Goal: Task Accomplishment & Management: Manage account settings

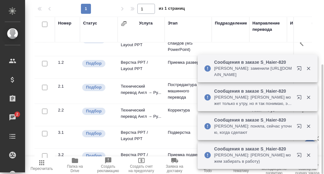
scroll to position [28, 0]
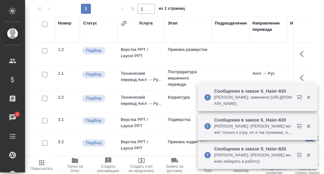
drag, startPoint x: 311, startPoint y: 98, endPoint x: 309, endPoint y: 119, distance: 20.8
click at [311, 99] on icon "button" at bounding box center [309, 97] width 6 height 6
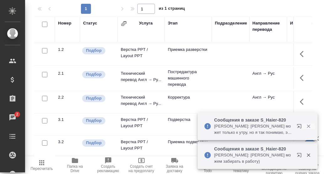
drag, startPoint x: 309, startPoint y: 126, endPoint x: 312, endPoint y: 150, distance: 24.1
click at [309, 126] on icon "button" at bounding box center [308, 126] width 3 height 3
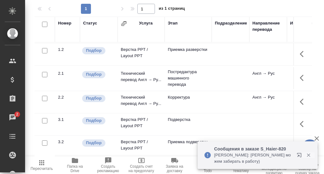
drag, startPoint x: 307, startPoint y: 154, endPoint x: 298, endPoint y: 151, distance: 10.3
click at [307, 154] on icon "button" at bounding box center [309, 155] width 6 height 6
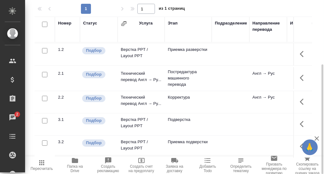
scroll to position [0, 0]
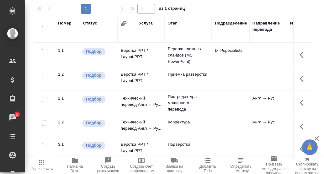
click at [76, 162] on icon "button" at bounding box center [75, 160] width 6 height 5
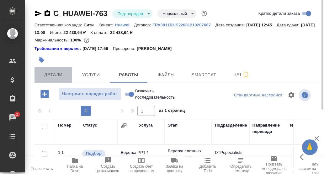
click at [54, 76] on span "Детали" at bounding box center [53, 75] width 30 height 8
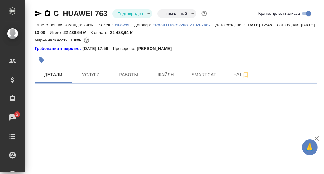
select select "RU"
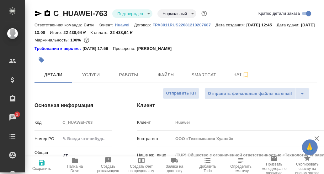
scroll to position [94, 0]
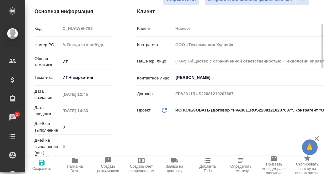
type textarea "x"
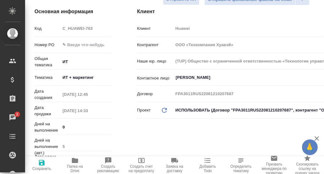
type textarea "x"
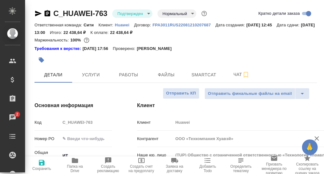
type textarea "x"
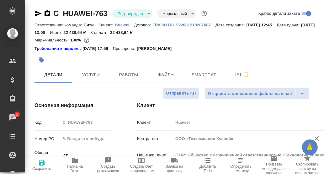
type textarea "x"
click at [134, 77] on span "Работы" at bounding box center [129, 75] width 30 height 8
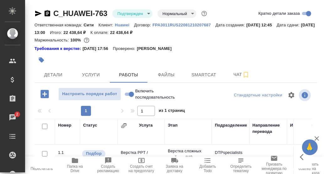
click at [43, 94] on icon "button" at bounding box center [44, 93] width 11 height 11
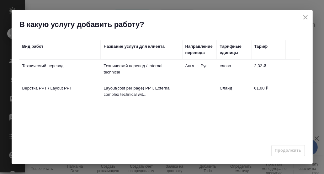
click at [306, 17] on icon "close" at bounding box center [306, 17] width 8 height 8
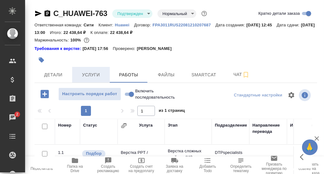
click at [89, 75] on span "Услуги" at bounding box center [91, 75] width 30 height 8
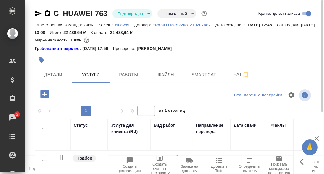
click at [45, 93] on icon "button" at bounding box center [44, 94] width 8 height 8
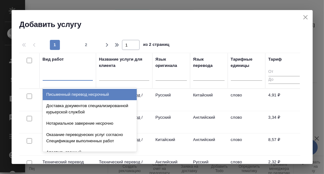
click at [58, 77] on div at bounding box center [68, 74] width 50 height 9
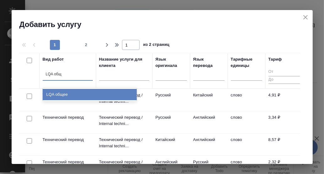
type input "LQA обще"
click at [58, 93] on div "LQA общее" at bounding box center [90, 94] width 94 height 11
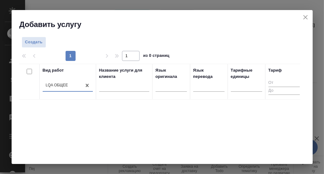
drag, startPoint x: 222, startPoint y: 119, endPoint x: 216, endPoint y: 118, distance: 6.2
click at [222, 119] on div "Вид работ option LQA общее, selected. 0 results available. Select is focused ,t…" at bounding box center [159, 158] width 281 height 188
click at [35, 42] on span "Создать" at bounding box center [34, 42] width 18 height 7
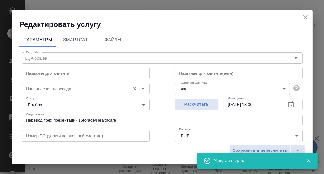
click at [44, 87] on input "Направление перевода" at bounding box center [75, 89] width 103 height 8
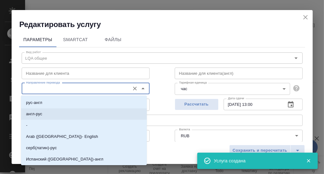
click at [41, 114] on p "англ-рус" at bounding box center [34, 114] width 16 height 6
type input "англ-рус"
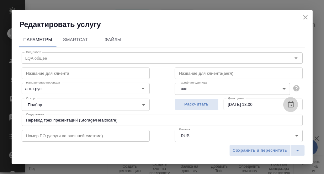
click at [287, 103] on icon "button" at bounding box center [291, 105] width 8 height 8
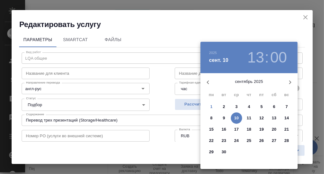
click at [211, 105] on p "1" at bounding box center [211, 107] width 2 height 6
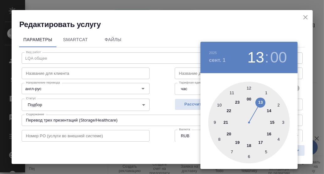
click at [273, 122] on div at bounding box center [249, 123] width 82 height 82
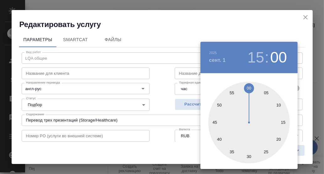
drag, startPoint x: 248, startPoint y: 157, endPoint x: 259, endPoint y: 151, distance: 13.1
click at [248, 157] on div at bounding box center [249, 123] width 82 height 82
type input "[DATE] 15:30"
click at [303, 107] on div at bounding box center [162, 87] width 324 height 174
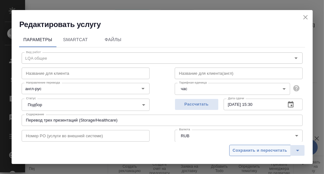
drag, startPoint x: 270, startPoint y: 148, endPoint x: 274, endPoint y: 142, distance: 7.7
click at [271, 147] on span "Сохранить и пересчитать" at bounding box center [260, 150] width 55 height 7
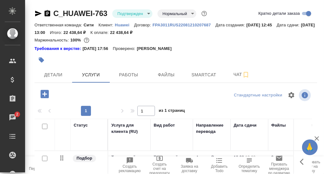
scroll to position [96, 0]
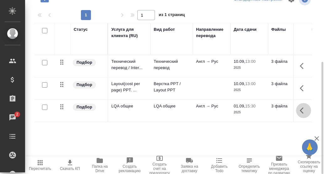
click at [300, 108] on icon "button" at bounding box center [304, 111] width 8 height 8
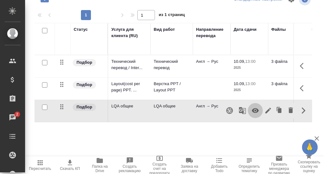
click at [252, 111] on icon "button" at bounding box center [256, 111] width 8 height 8
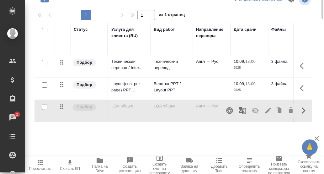
scroll to position [0, 0]
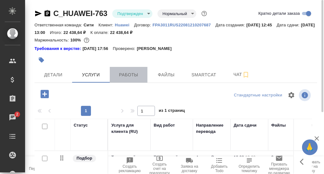
click at [127, 73] on span "Работы" at bounding box center [129, 75] width 30 height 8
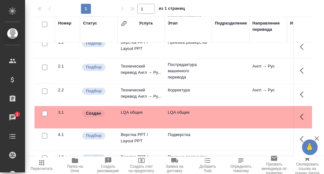
scroll to position [50, 0]
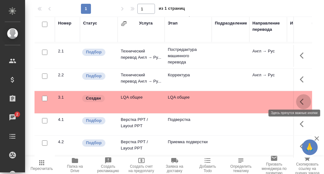
click at [300, 100] on icon "button" at bounding box center [304, 102] width 8 height 8
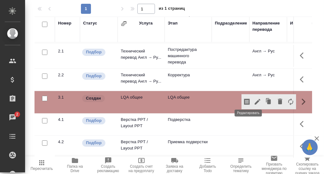
click at [255, 99] on icon "button" at bounding box center [258, 102] width 6 height 6
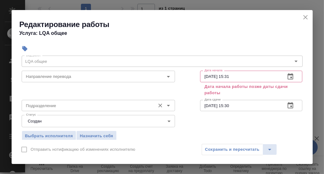
scroll to position [31, 0]
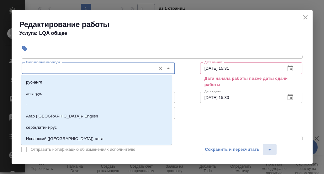
click at [91, 69] on input "Направление перевода" at bounding box center [88, 68] width 129 height 8
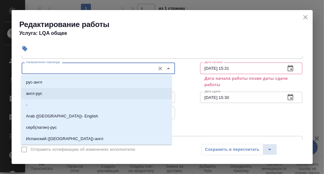
click at [42, 92] on p "англ-рус" at bounding box center [34, 93] width 16 height 6
type input "англ-рус"
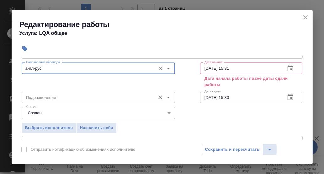
click at [58, 97] on input "Подразделение" at bounding box center [88, 98] width 129 height 8
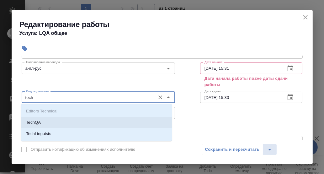
click at [56, 120] on li "TechQA" at bounding box center [96, 122] width 151 height 11
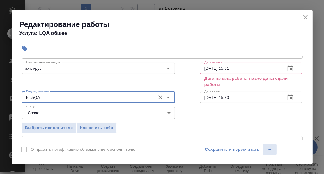
type input "TechQA"
click at [287, 67] on icon "button" at bounding box center [291, 69] width 8 height 8
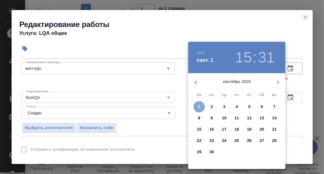
click at [200, 105] on p "1" at bounding box center [199, 107] width 2 height 6
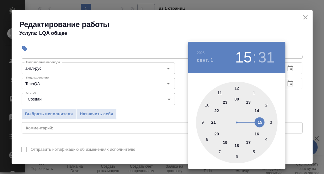
click at [259, 122] on div at bounding box center [237, 123] width 82 height 82
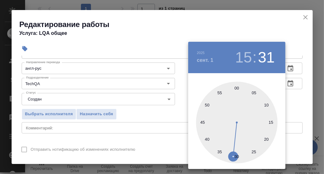
drag, startPoint x: 238, startPoint y: 87, endPoint x: 267, endPoint y: 94, distance: 30.0
click at [238, 88] on div at bounding box center [237, 123] width 82 height 82
type input "01.09.2025 15:00"
drag, startPoint x: 236, startPoint y: 88, endPoint x: 245, endPoint y: 87, distance: 9.5
click at [236, 88] on div at bounding box center [237, 123] width 82 height 82
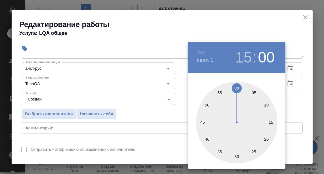
click at [298, 99] on div at bounding box center [162, 87] width 324 height 174
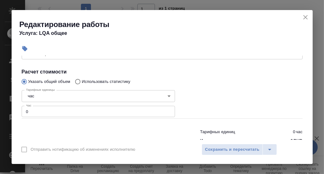
scroll to position [121, 0]
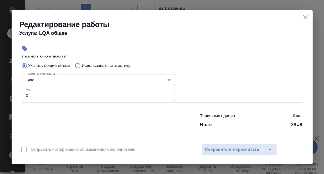
drag, startPoint x: 39, startPoint y: 96, endPoint x: 43, endPoint y: 90, distance: 7.0
click at [39, 95] on input "0" at bounding box center [98, 95] width 153 height 11
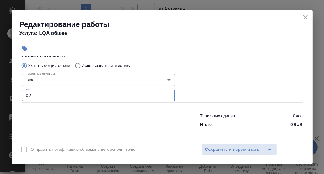
scroll to position [59, 0]
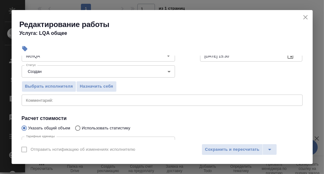
type input "0.2"
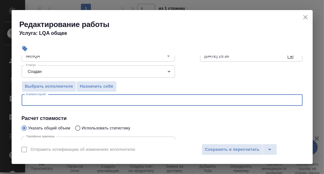
drag, startPoint x: 36, startPoint y: 99, endPoint x: 40, endPoint y: 97, distance: 5.0
click at [36, 99] on textarea at bounding box center [162, 100] width 272 height 5
type textarea "Определение тематики"
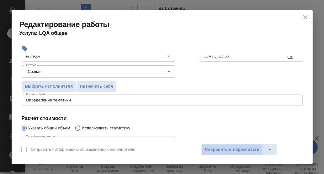
click at [218, 148] on span "Сохранить и пересчитать" at bounding box center [232, 149] width 55 height 7
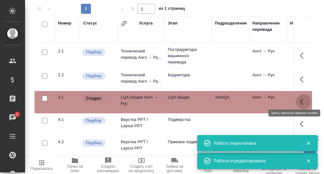
click at [300, 99] on icon "button" at bounding box center [302, 102] width 4 height 6
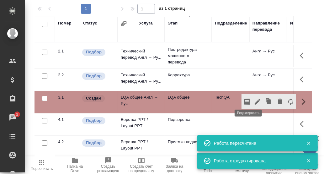
click at [254, 98] on icon "button" at bounding box center [258, 102] width 8 height 8
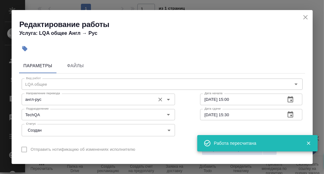
scroll to position [31, 0]
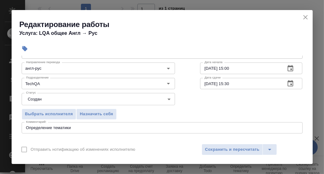
click at [165, 99] on body "🙏 .cls-1 fill:#fff; AWATERA Румянцева Дарья d.rumyantseva Клиенты Спецификации …" at bounding box center [162, 87] width 324 height 174
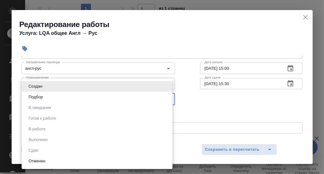
drag, startPoint x: 189, startPoint y: 98, endPoint x: 177, endPoint y: 101, distance: 12.2
click at [188, 98] on div at bounding box center [162, 87] width 324 height 174
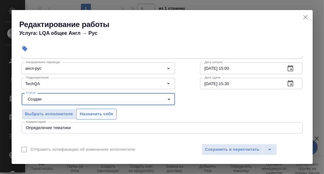
click at [108, 113] on span "Назначить себя" at bounding box center [96, 113] width 33 height 7
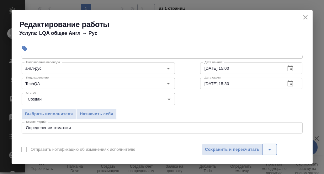
drag, startPoint x: 225, startPoint y: 150, endPoint x: 263, endPoint y: 148, distance: 38.6
click at [225, 149] on span "Сохранить и пересчитать" at bounding box center [232, 149] width 55 height 7
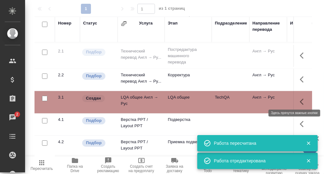
click at [300, 98] on icon "button" at bounding box center [304, 102] width 8 height 8
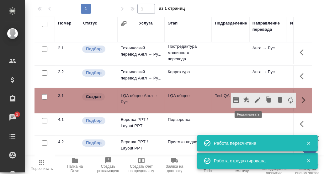
click at [254, 98] on icon "button" at bounding box center [258, 100] width 8 height 8
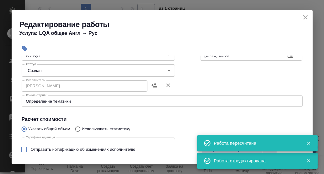
scroll to position [63, 0]
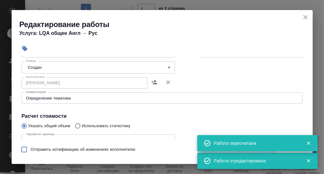
click at [165, 67] on body "🙏 .cls-1 fill:#fff; AWATERA Румянцева Дарья d.rumyantseva Клиенты Спецификации …" at bounding box center [162, 87] width 324 height 174
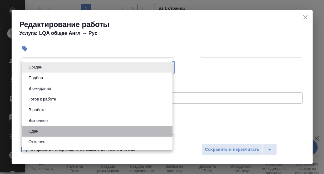
click at [58, 131] on li "Сдан" at bounding box center [97, 131] width 151 height 11
type input "closed"
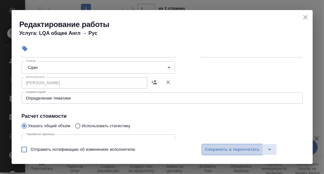
click at [223, 150] on span "Сохранить и пересчитать" at bounding box center [232, 149] width 55 height 7
drag, startPoint x: 229, startPoint y: 147, endPoint x: 268, endPoint y: 127, distance: 44.5
click at [230, 147] on span "Сохранить и пересчитать" at bounding box center [232, 149] width 55 height 7
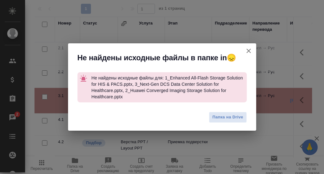
drag, startPoint x: 247, startPoint y: 50, endPoint x: 215, endPoint y: 67, distance: 36.3
click at [248, 51] on icon "button" at bounding box center [249, 51] width 8 height 8
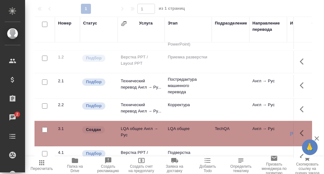
scroll to position [0, 0]
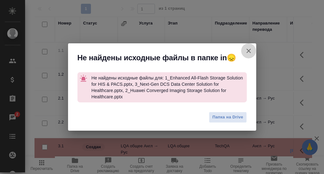
drag, startPoint x: 250, startPoint y: 51, endPoint x: 242, endPoint y: 54, distance: 8.4
click at [251, 51] on icon "button" at bounding box center [249, 51] width 8 height 8
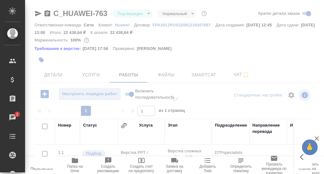
click at [126, 94] on div at bounding box center [174, 134] width 299 height 80
click at [124, 93] on div at bounding box center [174, 87] width 299 height 174
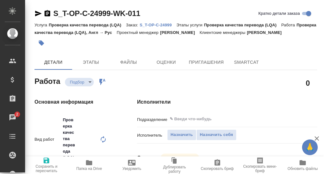
type textarea "x"
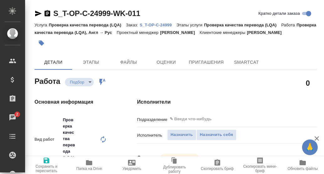
type textarea "x"
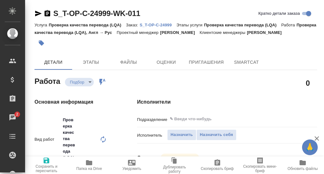
type input "recruiting"
type textarea "Проверка качества перевода (LQA)"
type textarea "x"
type input "англ-рус"
type input "5a8b1489cc6b4906c91bfd93"
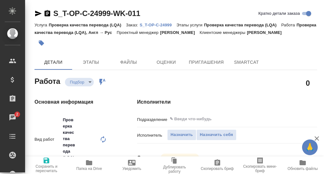
type input "0.5"
type input "tech"
type input "5a8b8b956a9677013d343d92"
type input "[DATE] 15:30"
type input "[DATE] 16:00"
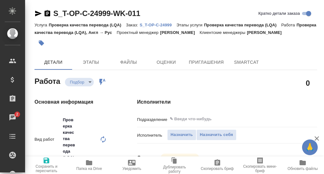
type input "[DATE] 16:00"
type input "notPayed"
type input "0"
type input "RUB"
type input "[PERSON_NAME]"
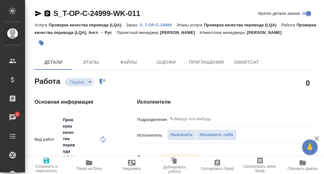
type textarea "x"
type textarea "/Clients/Т-ОП-С_Русал Глобал Менеджмент/Orders/S_T-OP-C-24999/LQA/S_T-OP-C-2499…"
type textarea "x"
type input "S_T-OP-C-24999"
type input "от Исаева_01.09-4"
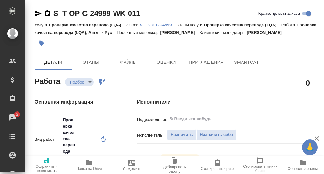
type input "Проверка качества перевода (LQA)"
type input "[PERSON_NAME]"
type input "/Clients/Т-ОП-С_Русал Глобал Менеджмент/Orders/S_T-OP-C-24999"
type textarea "x"
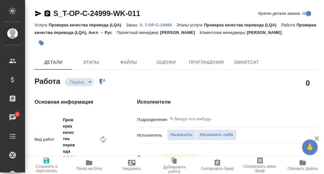
type textarea "x"
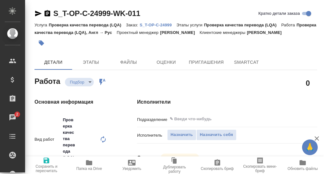
type textarea "x"
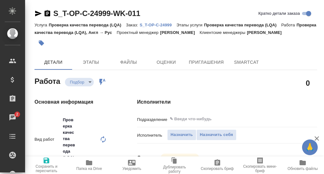
type textarea "x"
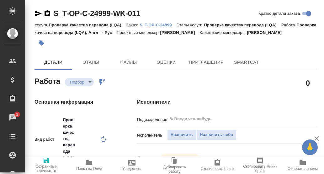
type textarea "x"
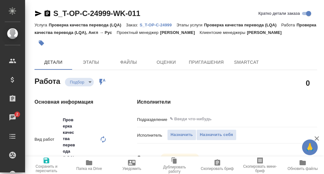
type textarea "x"
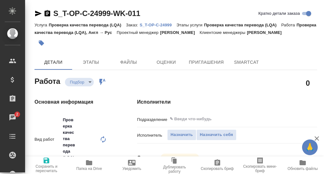
type textarea "x"
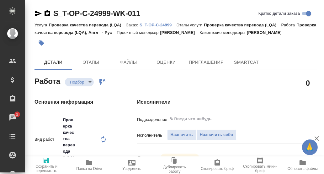
type textarea "x"
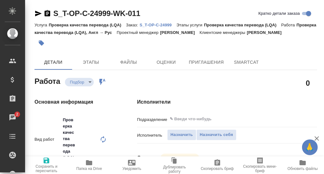
type textarea "x"
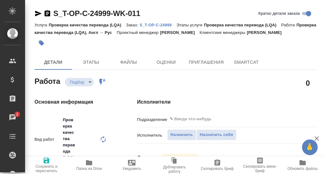
type textarea "x"
click at [166, 24] on p "S_T-OP-C-24999" at bounding box center [158, 25] width 37 height 5
type textarea "x"
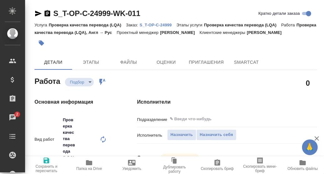
type textarea "x"
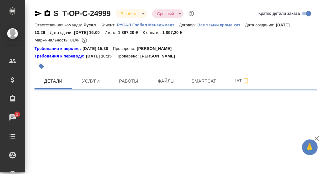
select select "RU"
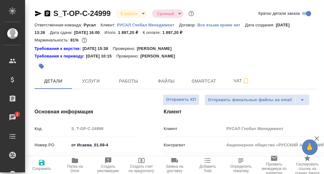
type textarea "x"
